Goal: Task Accomplishment & Management: Manage account settings

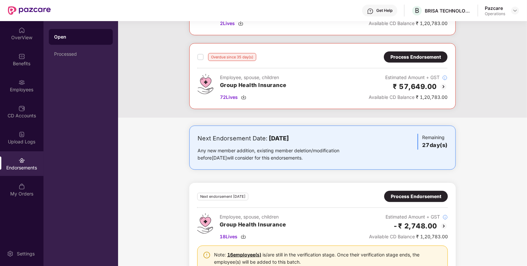
scroll to position [88, 0]
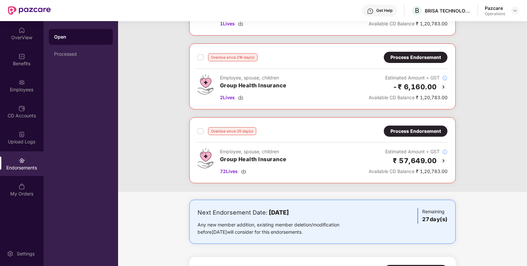
click at [413, 130] on div "Process Endorsement" at bounding box center [415, 131] width 50 height 7
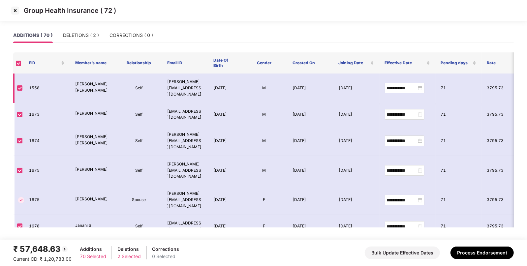
click at [37, 87] on td "1558" at bounding box center [47, 89] width 46 height 30
copy td "1558"
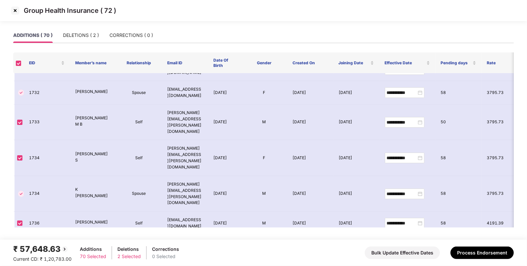
scroll to position [1505, 0]
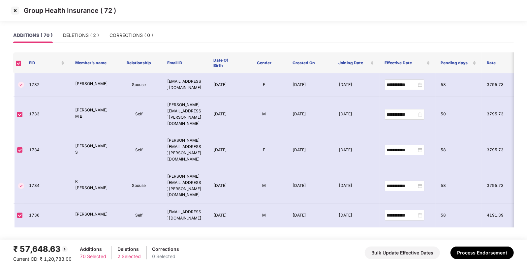
click at [16, 15] on img at bounding box center [15, 10] width 11 height 11
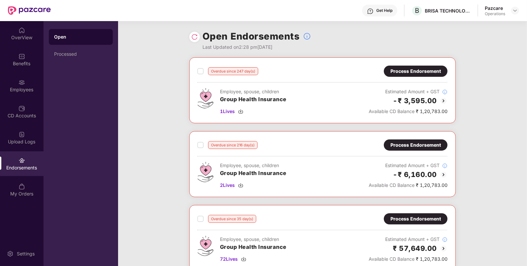
click at [396, 146] on div "Process Endorsement" at bounding box center [415, 144] width 50 height 7
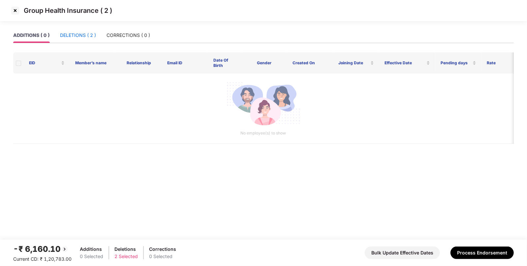
click at [76, 33] on div "DELETIONS ( 2 )" at bounding box center [78, 35] width 36 height 7
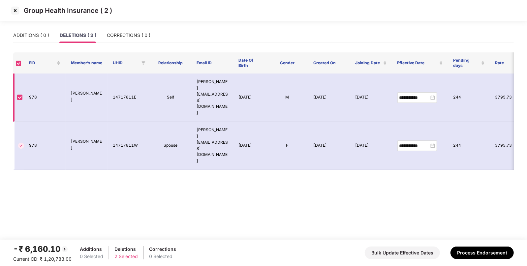
click at [32, 84] on td "978" at bounding box center [45, 98] width 42 height 48
copy td "978"
click at [86, 90] on p "[PERSON_NAME]" at bounding box center [86, 96] width 31 height 13
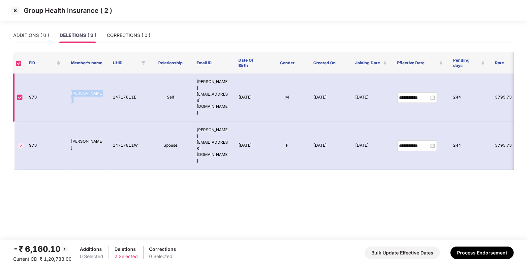
click at [86, 90] on p "[PERSON_NAME]" at bounding box center [86, 96] width 31 height 13
copy p "[PERSON_NAME]"
click at [15, 10] on img at bounding box center [15, 10] width 11 height 11
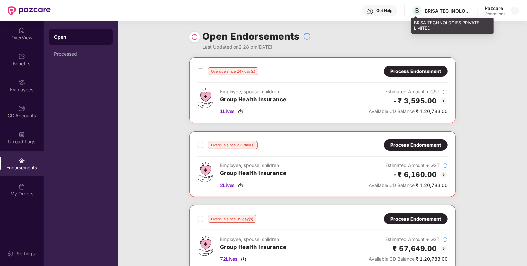
click at [431, 13] on div "BRISA TECHNOLOGIES PRIVATE LIMITED" at bounding box center [448, 11] width 46 height 6
copy div "BRISA"
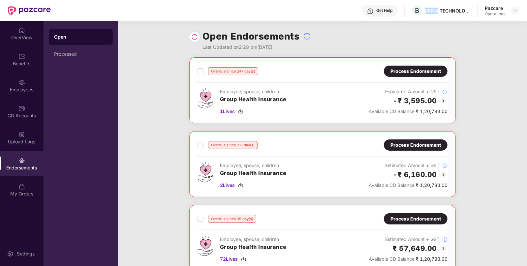
scroll to position [187, 0]
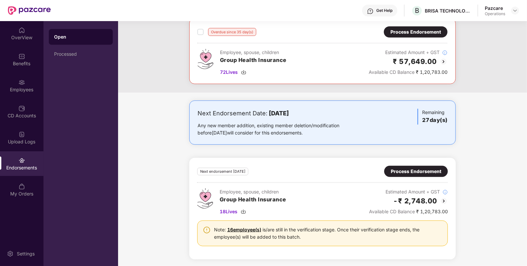
click at [417, 30] on div "Process Endorsement" at bounding box center [415, 31] width 50 height 7
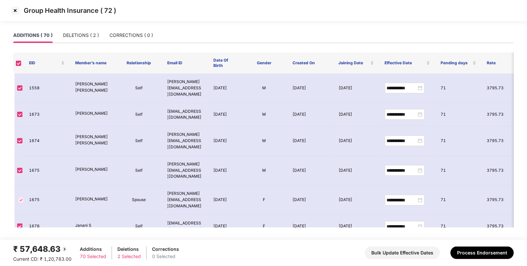
click at [18, 10] on img at bounding box center [15, 10] width 11 height 11
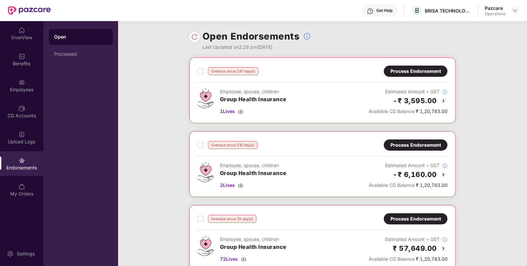
click at [400, 147] on div "Process Endorsement" at bounding box center [415, 144] width 50 height 7
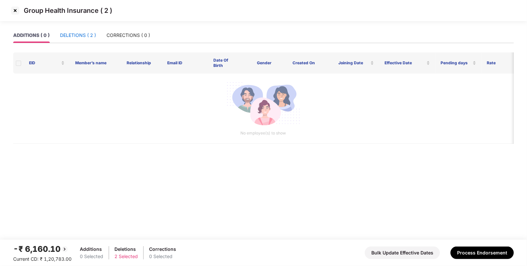
click at [92, 35] on div "DELETIONS ( 2 )" at bounding box center [78, 35] width 36 height 7
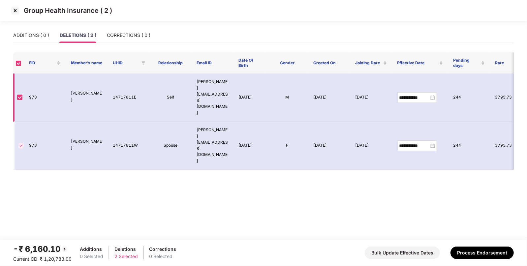
click at [40, 85] on td "978" at bounding box center [45, 98] width 42 height 48
click at [36, 85] on td "978" at bounding box center [45, 98] width 42 height 48
click at [34, 85] on td "978" at bounding box center [45, 98] width 42 height 48
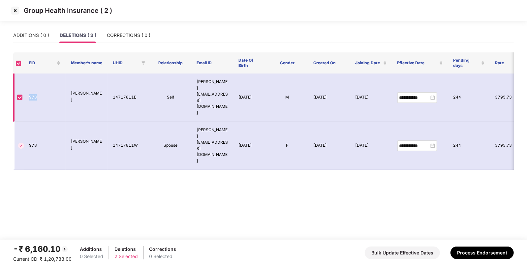
click at [34, 85] on td "978" at bounding box center [45, 98] width 42 height 48
copy td "978"
click at [15, 8] on img at bounding box center [15, 10] width 11 height 11
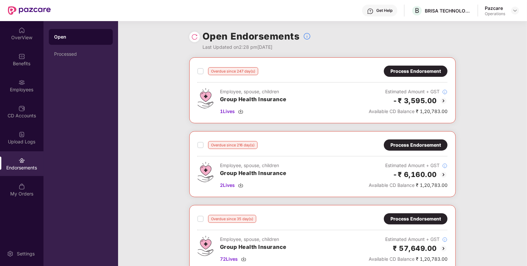
click at [414, 74] on div "Process Endorsement" at bounding box center [415, 71] width 50 height 7
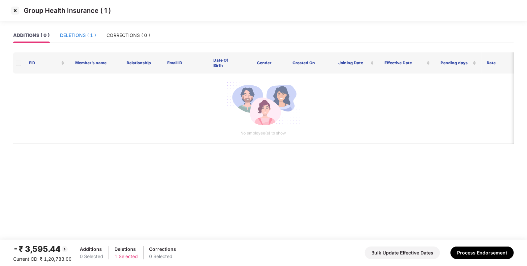
click at [73, 36] on div "DELETIONS ( 1 )" at bounding box center [78, 35] width 36 height 7
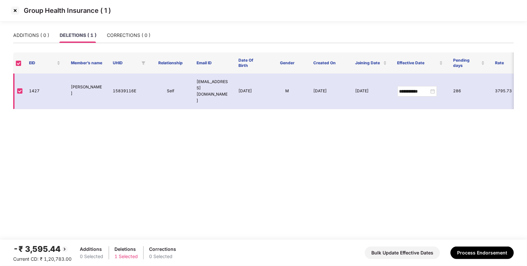
click at [35, 87] on td "1427" at bounding box center [45, 92] width 42 height 36
copy td "1427"
click at [14, 12] on img at bounding box center [15, 10] width 11 height 11
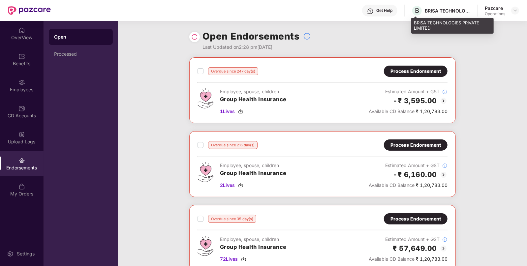
click at [435, 8] on div "BRISA TECHNOLOGIES PRIVATE LIMITED" at bounding box center [448, 11] width 46 height 6
copy div "BRISA TECHNOLOGIES PRIVATE LIMITED"
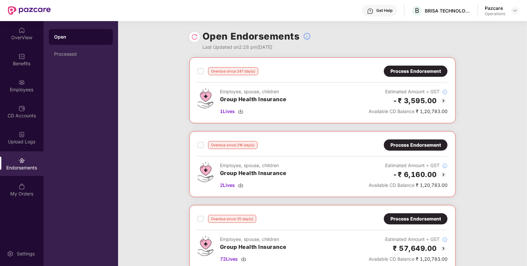
click at [365, 168] on div "Employee, spouse, children Group Health Insurance 2 Lives Estimated Amount + GS…" at bounding box center [323, 175] width 250 height 27
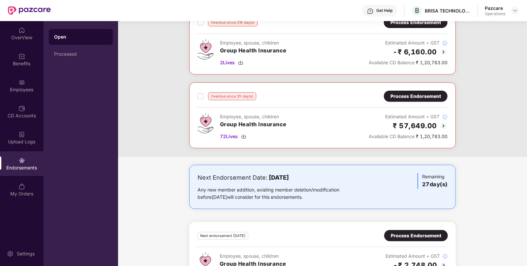
scroll to position [126, 0]
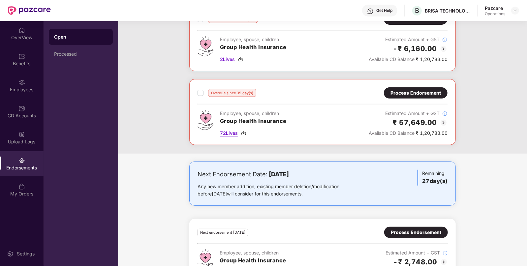
click at [242, 132] on img at bounding box center [243, 133] width 5 height 5
click at [441, 228] on div "Process Endorsement" at bounding box center [416, 232] width 64 height 11
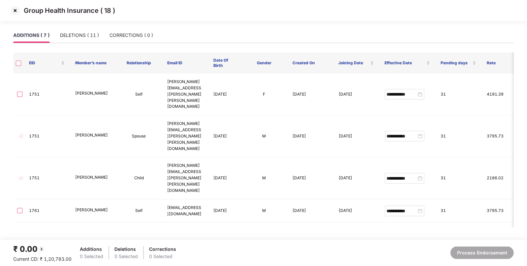
click at [14, 8] on img at bounding box center [15, 10] width 11 height 11
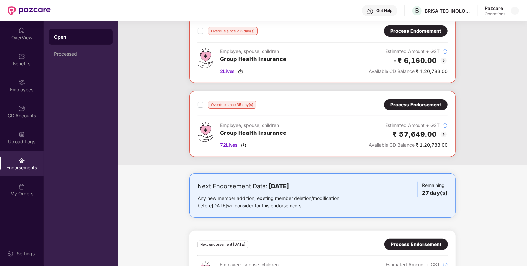
scroll to position [114, 0]
click at [407, 99] on div "Process Endorsement" at bounding box center [416, 104] width 64 height 11
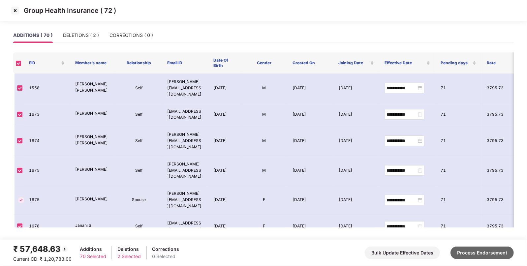
click at [472, 251] on button "Process Endorsement" at bounding box center [481, 253] width 63 height 13
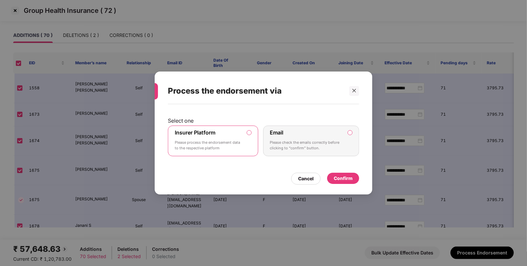
click at [343, 179] on div "Confirm" at bounding box center [343, 178] width 19 height 7
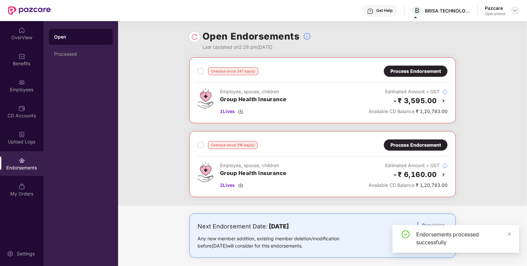
click at [515, 12] on img at bounding box center [514, 10] width 5 height 5
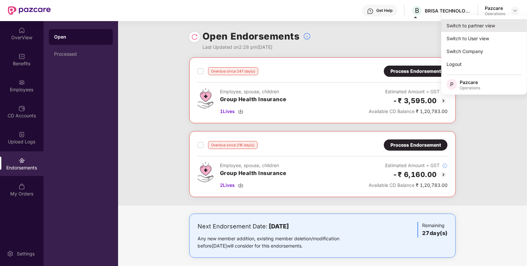
click at [474, 22] on div "Switch to partner view" at bounding box center [484, 25] width 86 height 13
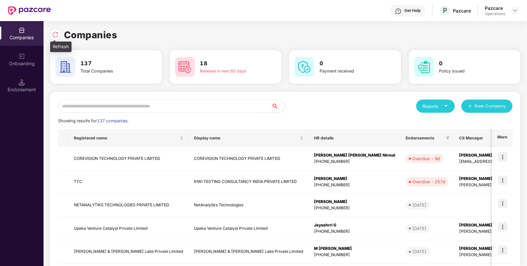
click at [56, 34] on img at bounding box center [55, 34] width 7 height 7
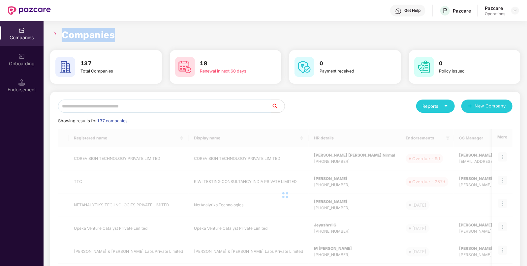
click at [56, 34] on div at bounding box center [54, 35] width 8 height 6
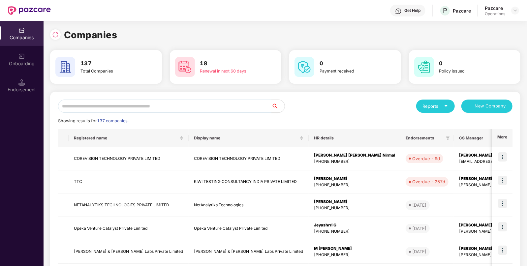
click at [151, 108] on input "text" at bounding box center [164, 106] width 213 height 13
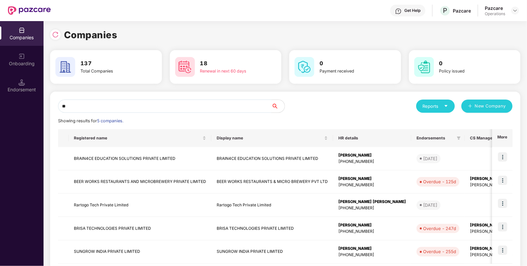
type input "*"
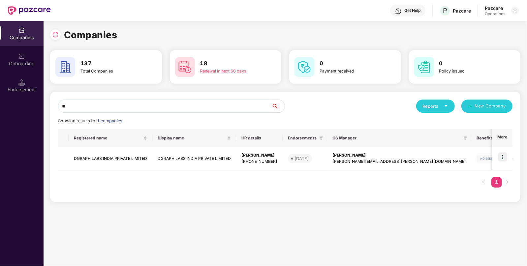
type input "*"
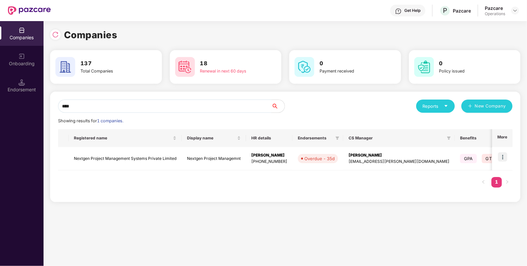
type input "****"
click at [503, 155] on img at bounding box center [502, 156] width 9 height 9
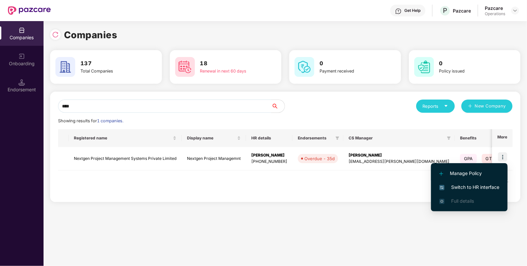
click at [464, 175] on span "Manage Policy" at bounding box center [469, 173] width 60 height 7
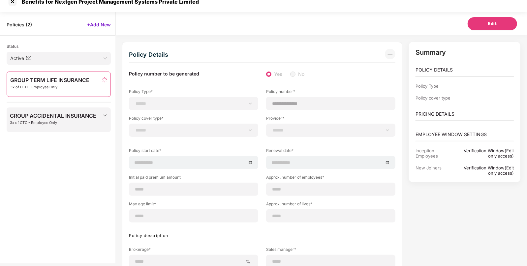
scroll to position [21, 0]
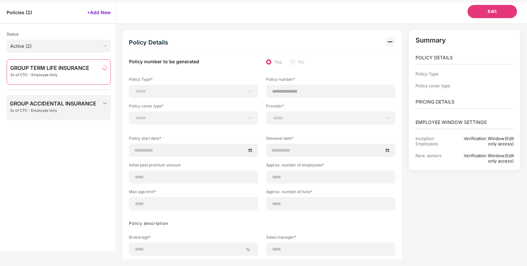
type input "********"
type input "**********"
type input "***"
type input "**"
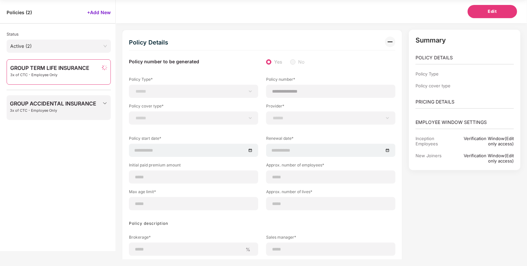
type input "*"
type input "**"
type input "***"
type input "**********"
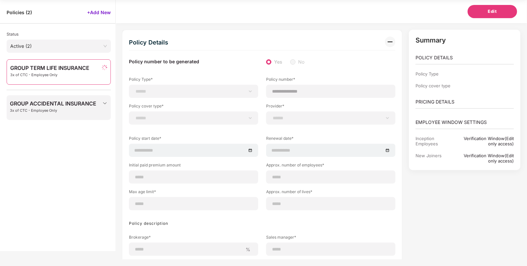
type input "**********"
type input "*********"
select select "*"
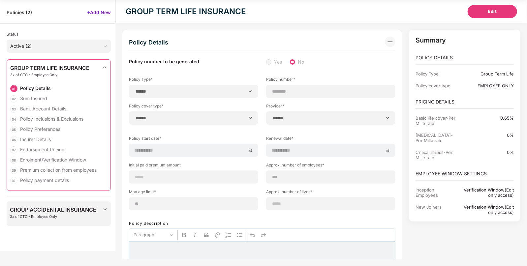
scroll to position [0, 0]
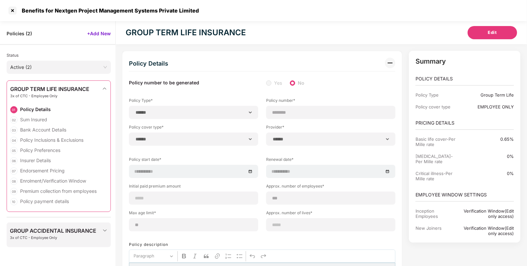
click at [13, 17] on div "Benefits for Nextgen Project Management Systems Private Limited" at bounding box center [263, 10] width 527 height 21
click at [11, 12] on div at bounding box center [12, 10] width 11 height 11
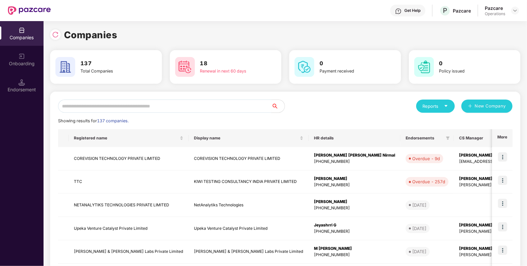
click at [197, 100] on input "text" at bounding box center [164, 106] width 213 height 13
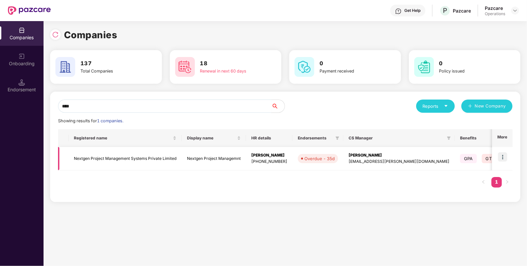
type input "****"
click at [499, 155] on img at bounding box center [502, 156] width 9 height 9
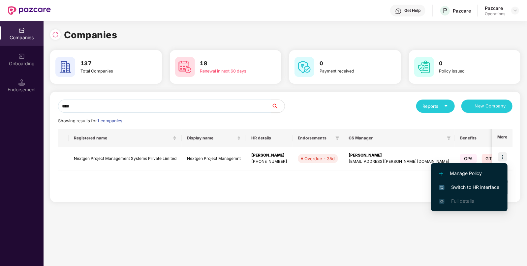
click at [458, 184] on span "Switch to HR interface" at bounding box center [469, 187] width 60 height 7
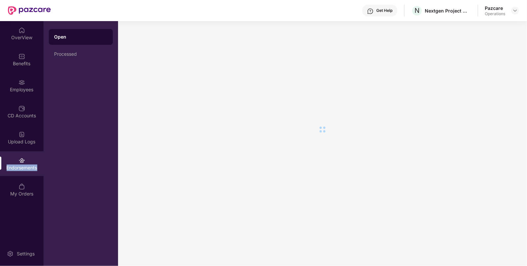
click at [16, 163] on div "Endorsements" at bounding box center [22, 163] width 44 height 25
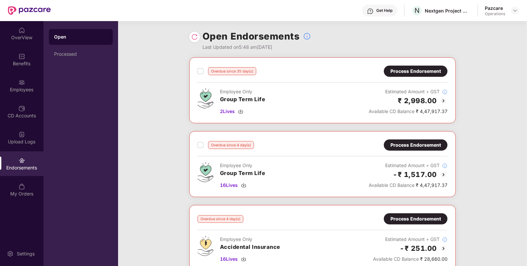
click at [415, 71] on div "Process Endorsement" at bounding box center [415, 71] width 50 height 7
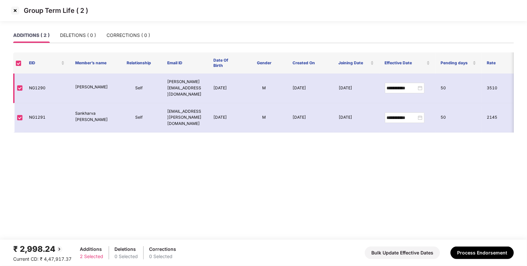
click at [35, 83] on td "NG1290" at bounding box center [47, 89] width 46 height 30
copy td "NG1290"
click at [13, 9] on img at bounding box center [15, 10] width 11 height 11
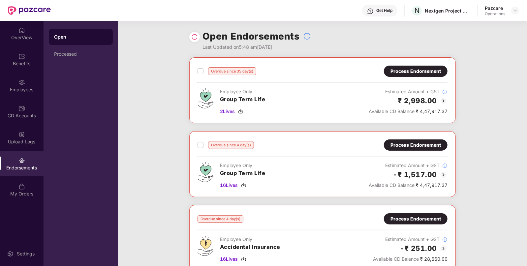
scroll to position [77, 0]
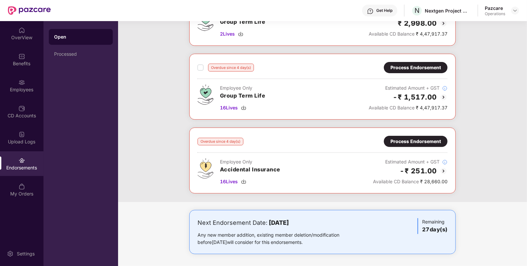
click at [422, 68] on div "Process Endorsement" at bounding box center [415, 67] width 50 height 7
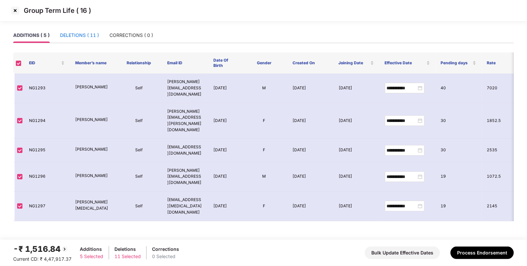
click at [95, 35] on div "DELETIONS ( 11 )" at bounding box center [79, 35] width 39 height 7
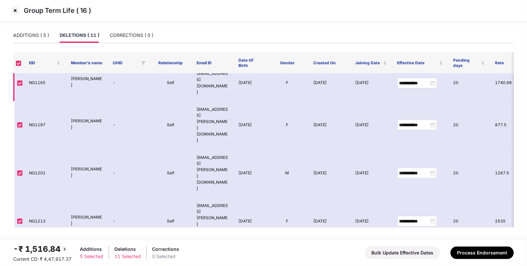
scroll to position [0, 0]
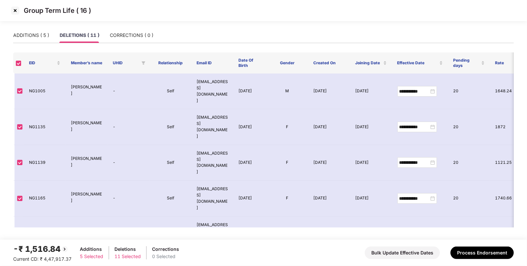
click at [18, 10] on img at bounding box center [15, 10] width 11 height 11
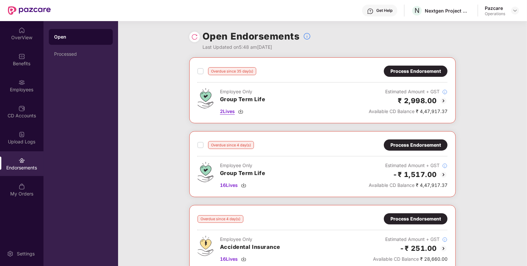
click at [239, 109] on img at bounding box center [240, 111] width 5 height 5
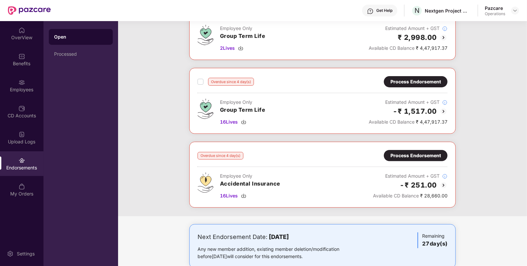
scroll to position [64, 0]
click at [244, 121] on img at bounding box center [243, 121] width 5 height 5
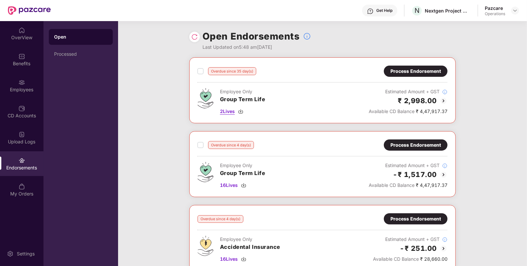
click at [242, 111] on img at bounding box center [240, 111] width 5 height 5
click at [246, 185] on img at bounding box center [243, 185] width 5 height 5
click at [399, 146] on div "Process Endorsement" at bounding box center [415, 144] width 50 height 7
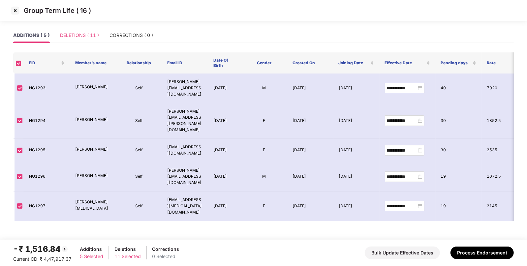
click at [74, 40] on div "DELETIONS ( 11 )" at bounding box center [79, 35] width 39 height 15
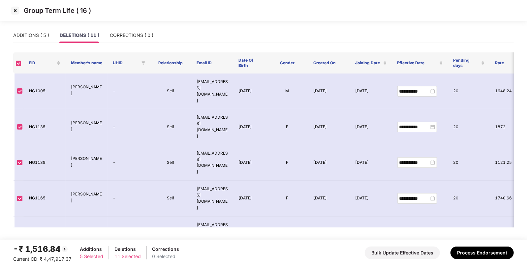
click at [15, 6] on img at bounding box center [15, 10] width 11 height 11
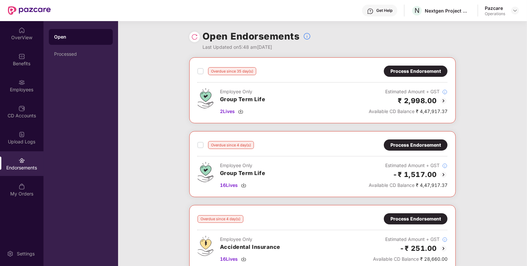
click at [429, 74] on div "Process Endorsement" at bounding box center [415, 71] width 50 height 7
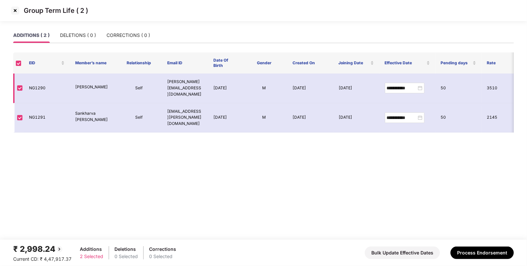
click at [40, 85] on td "NG1290" at bounding box center [47, 89] width 46 height 30
copy td "NG1290"
click at [15, 10] on img at bounding box center [15, 10] width 11 height 11
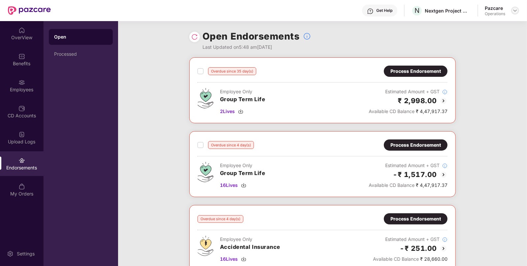
click at [512, 12] on div at bounding box center [515, 11] width 8 height 8
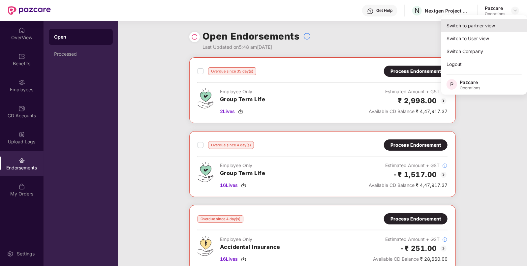
click at [487, 22] on div "Switch to partner view" at bounding box center [484, 25] width 86 height 13
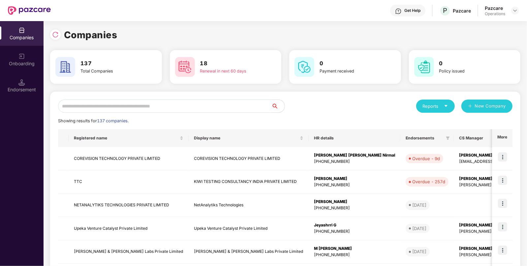
click at [203, 106] on input "text" at bounding box center [164, 106] width 213 height 13
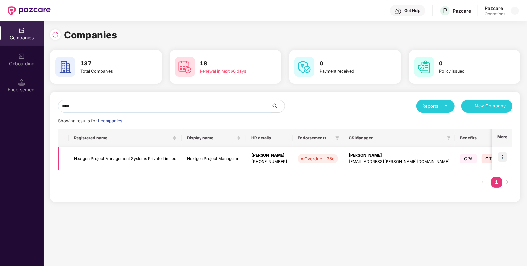
type input "****"
click at [276, 158] on div "[PERSON_NAME]" at bounding box center [269, 155] width 36 height 6
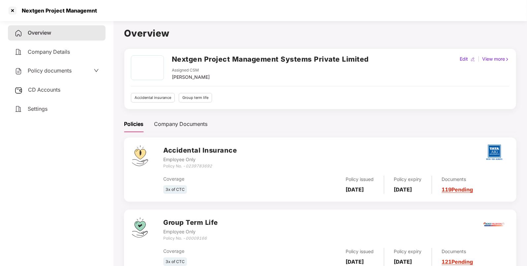
click at [45, 94] on div "CD Accounts" at bounding box center [57, 89] width 98 height 15
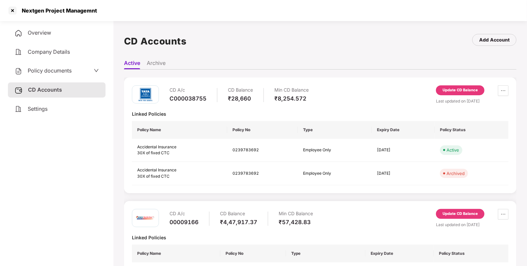
click at [460, 208] on div "CD A/c 00009166 CD Balance ₹4,47,917.37 Min CD Balance ₹57,428.83 Update CD Bal…" at bounding box center [320, 247] width 392 height 92
click at [453, 210] on div "Update CD Balance" at bounding box center [460, 214] width 48 height 10
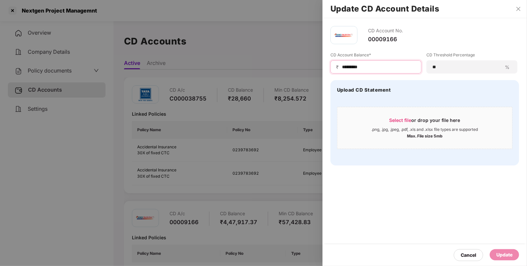
drag, startPoint x: 373, startPoint y: 65, endPoint x: 302, endPoint y: 74, distance: 71.4
click at [302, 74] on div "Update CD Account Details CD Account No. 00009166 CD Account Balance* ₹ *******…" at bounding box center [263, 133] width 527 height 266
paste input
type input "*********"
click at [502, 252] on div "Update" at bounding box center [504, 254] width 16 height 7
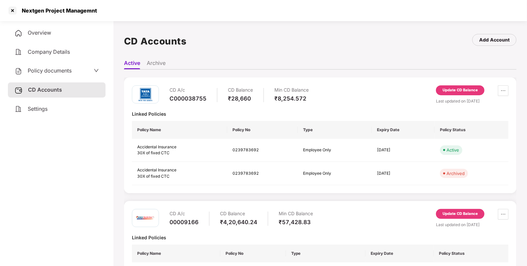
click at [59, 11] on div "Nextgen Project Managemnt" at bounding box center [57, 10] width 79 height 7
copy div "Nextgen Project Managemnt"
click at [192, 91] on div "CD A/c" at bounding box center [188, 90] width 37 height 10
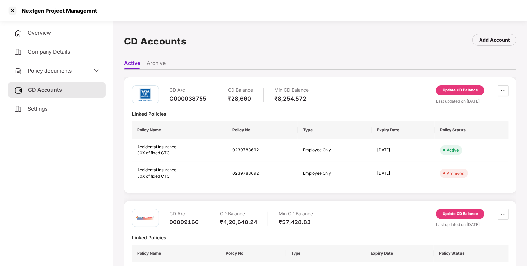
click at [192, 91] on div "CD A/c" at bounding box center [188, 90] width 37 height 10
click at [181, 91] on div "CD A/c" at bounding box center [188, 90] width 37 height 10
drag, startPoint x: 208, startPoint y: 96, endPoint x: 170, endPoint y: 93, distance: 38.1
click at [170, 93] on div "CD A/c C000038755 CD Balance ₹28,660 Min CD Balance ₹8,254.572" at bounding box center [239, 94] width 139 height 19
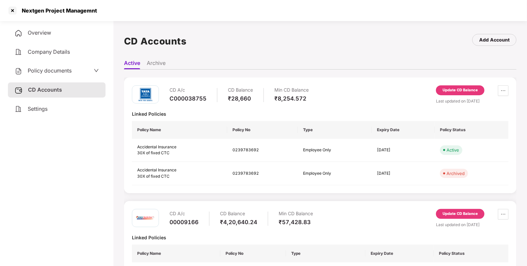
click at [36, 34] on span "Overview" at bounding box center [39, 32] width 23 height 7
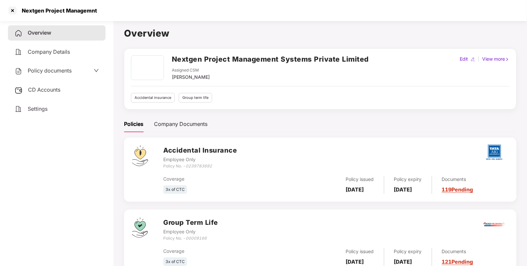
click at [194, 165] on icon "0239783692" at bounding box center [199, 166] width 26 height 5
click at [181, 56] on h2 "Nextgen Project Management Systems Private Limited" at bounding box center [270, 59] width 197 height 11
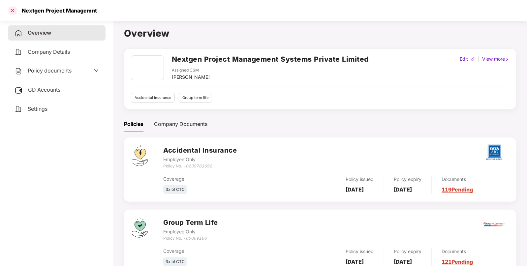
click at [15, 13] on div at bounding box center [12, 10] width 11 height 11
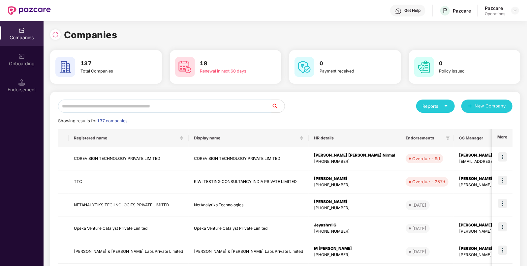
click at [130, 102] on input "text" at bounding box center [164, 106] width 213 height 13
paste input "*******"
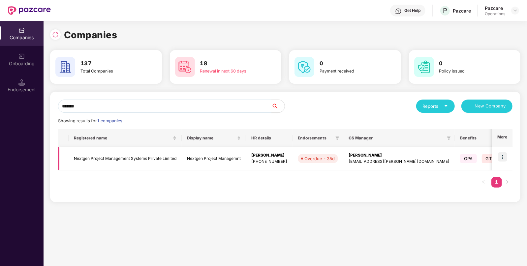
type input "*******"
click at [503, 160] on img at bounding box center [502, 156] width 9 height 9
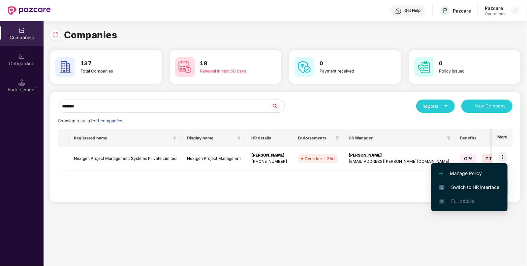
click at [469, 186] on span "Switch to HR interface" at bounding box center [469, 187] width 60 height 7
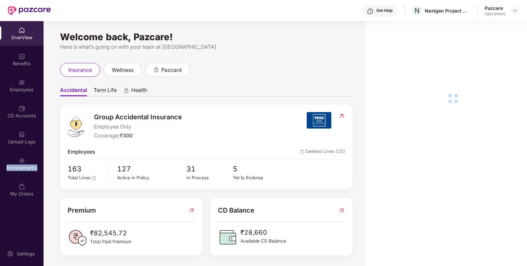
click at [17, 165] on div "Endorsements" at bounding box center [22, 168] width 44 height 7
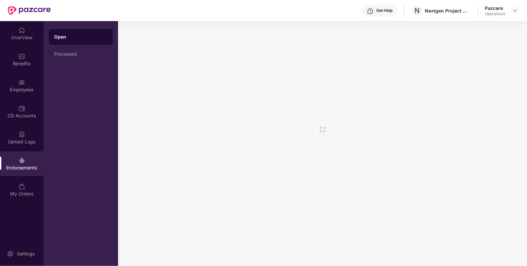
click at [17, 165] on div "Endorsements" at bounding box center [22, 168] width 44 height 7
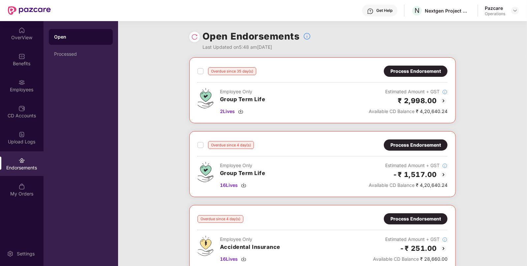
click at [204, 68] on div "Overdue since 35 day(s)" at bounding box center [227, 71] width 59 height 8
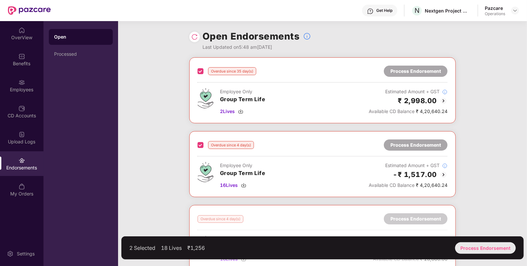
click at [473, 245] on div "Process Endorsement" at bounding box center [485, 248] width 61 height 12
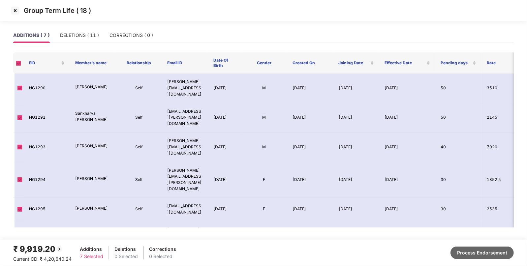
click at [475, 251] on button "Process Endorsement" at bounding box center [481, 253] width 63 height 13
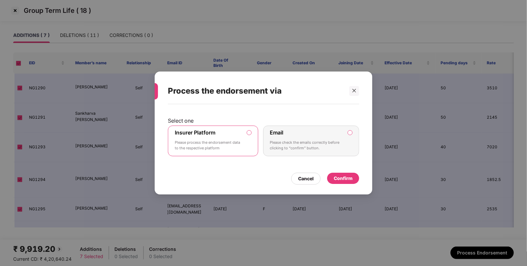
click at [346, 180] on div "Confirm" at bounding box center [343, 178] width 19 height 7
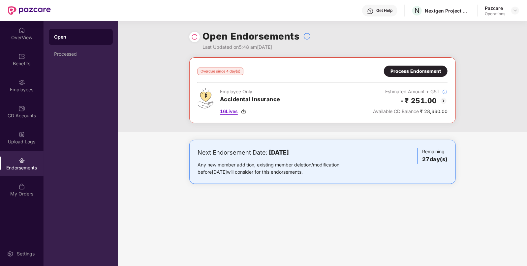
click at [243, 111] on img at bounding box center [243, 111] width 5 height 5
click at [418, 71] on div "Process Endorsement" at bounding box center [415, 71] width 50 height 7
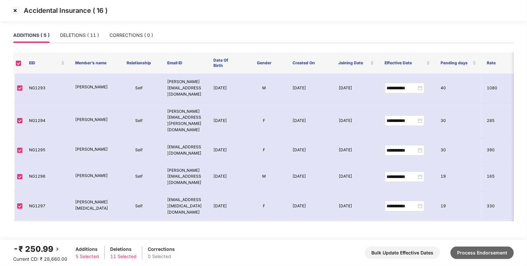
click at [472, 256] on button "Process Endorsement" at bounding box center [481, 253] width 63 height 13
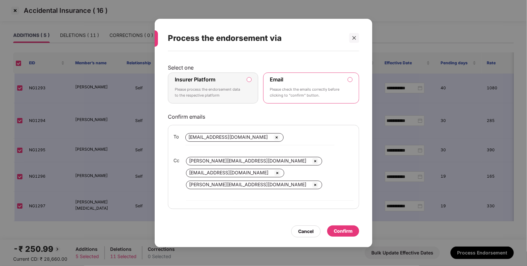
click at [241, 86] on div "Insurer Platform Please process the endorsement data to the respective platform" at bounding box center [208, 88] width 67 height 24
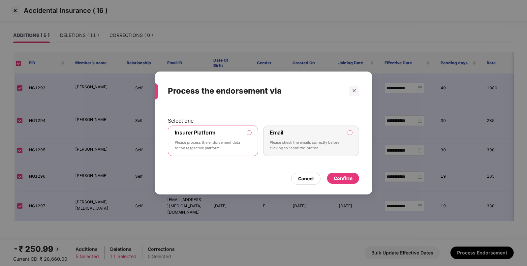
click at [344, 183] on div "Confirm" at bounding box center [343, 178] width 32 height 11
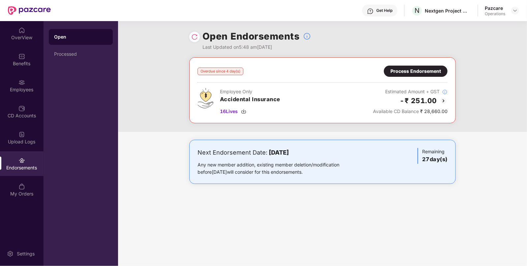
click at [197, 42] on div "Open Endorsements Last Updated on 5:48 am[DATE]" at bounding box center [322, 39] width 266 height 36
click at [194, 40] on img at bounding box center [194, 37] width 7 height 7
